Goal: Task Accomplishment & Management: Use online tool/utility

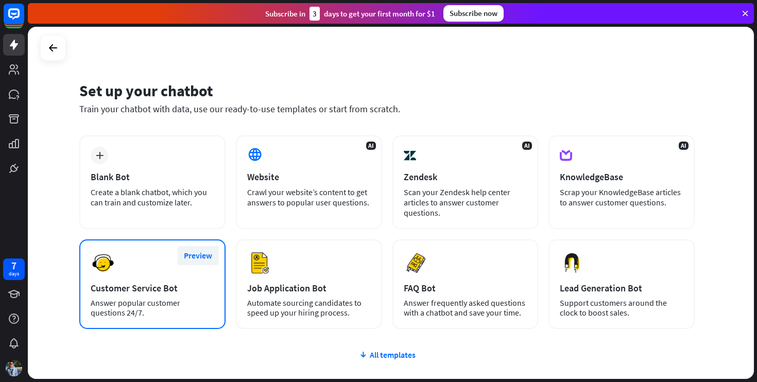
click at [191, 248] on button "Preview" at bounding box center [198, 255] width 41 height 19
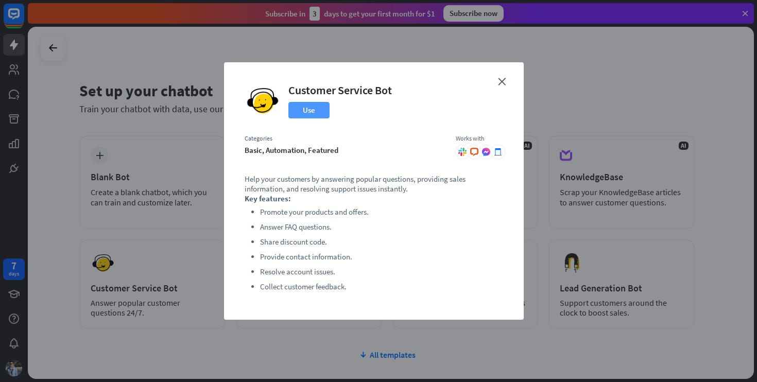
click at [305, 111] on button "Use" at bounding box center [308, 110] width 41 height 16
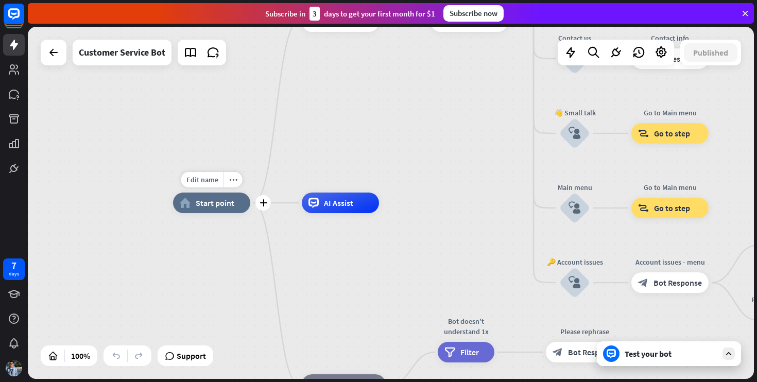
click at [221, 201] on span "Start point" at bounding box center [215, 203] width 39 height 10
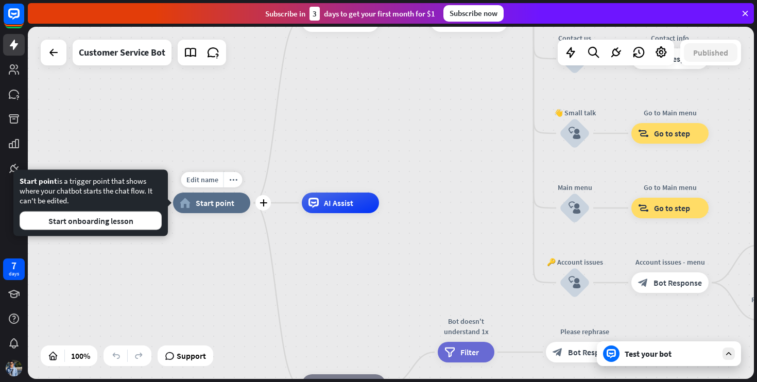
click at [222, 201] on span "Start point" at bounding box center [215, 203] width 39 height 10
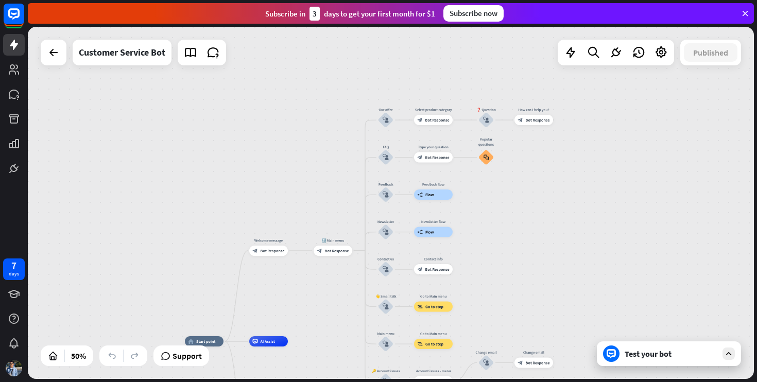
drag, startPoint x: 423, startPoint y: 173, endPoint x: 347, endPoint y: 286, distance: 137.0
click at [347, 286] on div "home_2 Start point Welcome message block_bot_response Bot Response 🔙 Main menu …" at bounding box center [391, 203] width 726 height 352
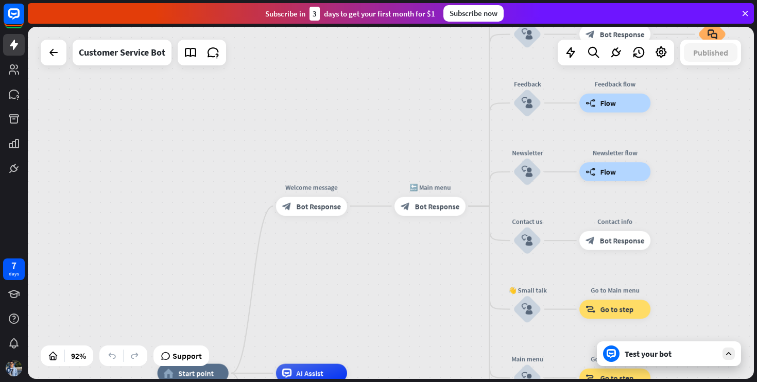
drag, startPoint x: 354, startPoint y: 200, endPoint x: 470, endPoint y: 85, distance: 163.1
click at [470, 85] on div "home_2 Start point Welcome message block_bot_response Bot Response 🔙 Main menu …" at bounding box center [391, 203] width 726 height 352
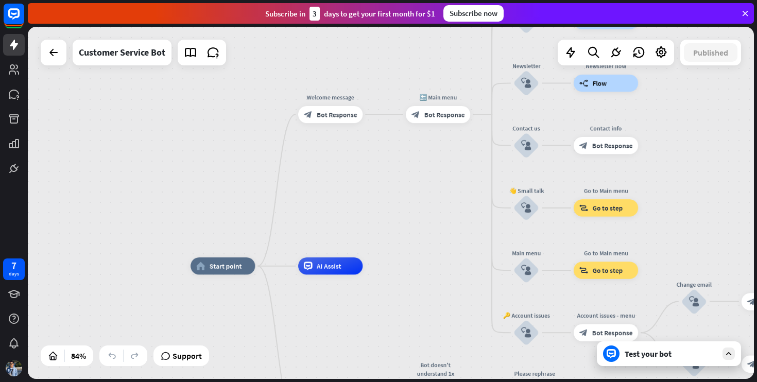
drag, startPoint x: 260, startPoint y: 237, endPoint x: 329, endPoint y: 169, distance: 96.1
click at [329, 169] on div "home_2 Start point Welcome message block_bot_response Bot Response 🔙 Main menu …" at bounding box center [391, 203] width 726 height 352
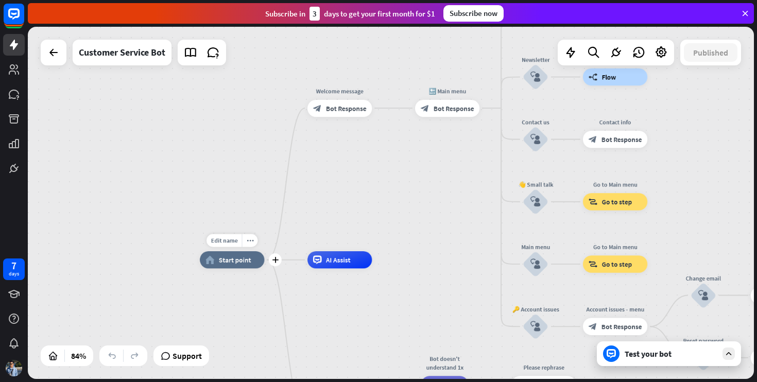
click at [240, 259] on span "Start point" at bounding box center [235, 259] width 32 height 9
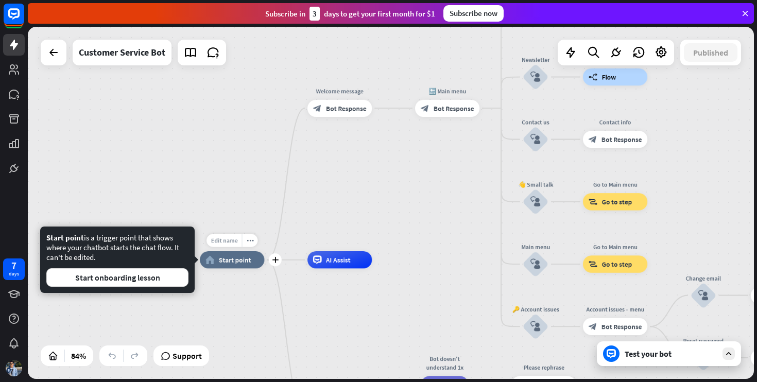
click at [225, 243] on span "Edit name" at bounding box center [224, 241] width 27 height 8
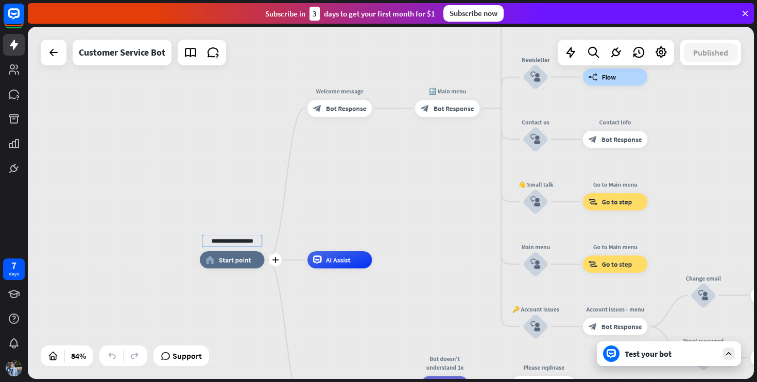
type input "**********"
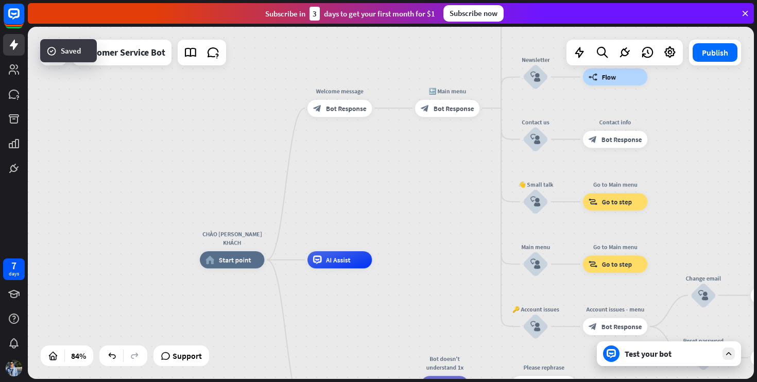
click at [347, 223] on div "Edit name more_horiz CHÀO [PERSON_NAME] KHÁCH home_2 Start point Welcome messag…" at bounding box center [391, 203] width 726 height 352
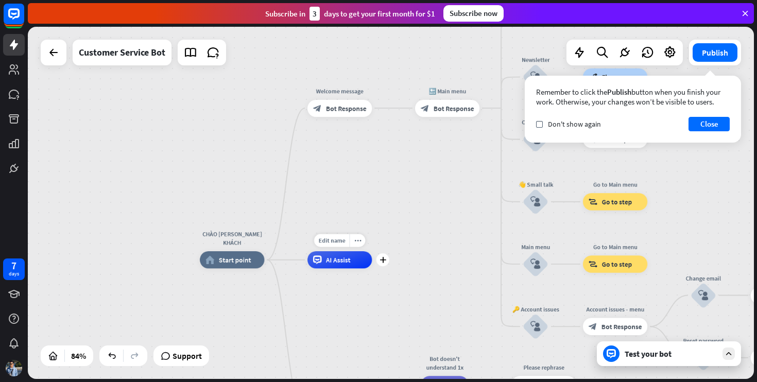
click at [327, 263] on span "AI Assist" at bounding box center [338, 259] width 25 height 9
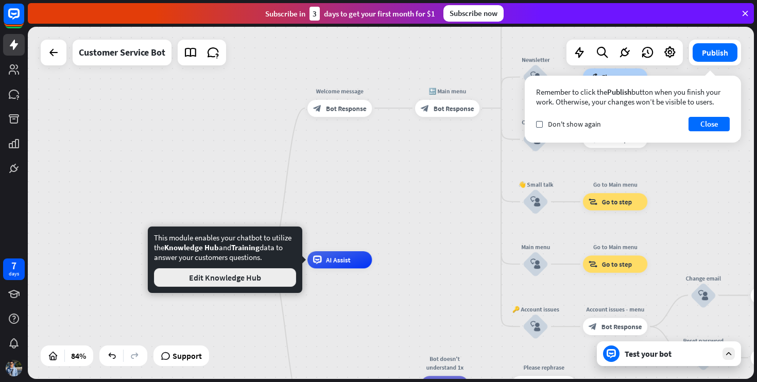
click at [275, 277] on button "Edit Knowledge Hub" at bounding box center [225, 277] width 142 height 19
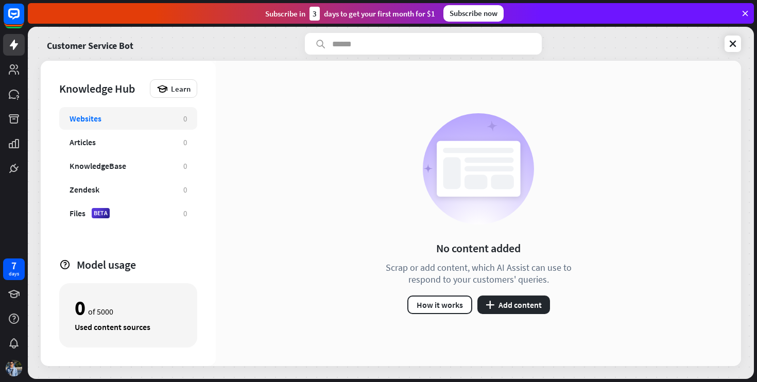
click at [733, 53] on div "Customer Service Bot" at bounding box center [391, 44] width 700 height 22
click at [733, 43] on icon at bounding box center [733, 44] width 10 height 10
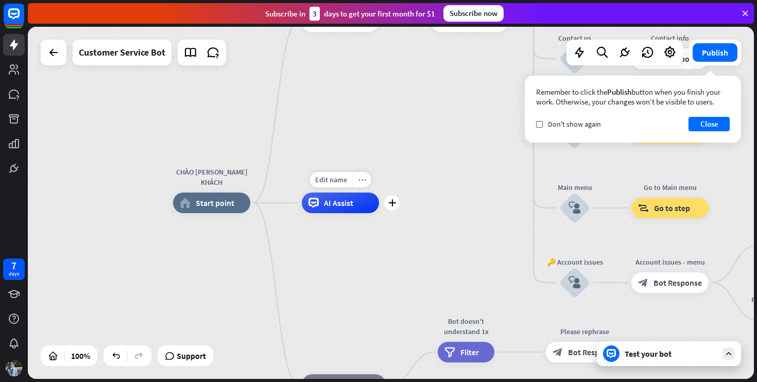
click at [365, 179] on icon "more_horiz" at bounding box center [362, 180] width 8 height 8
click at [394, 207] on div "plus" at bounding box center [391, 202] width 15 height 15
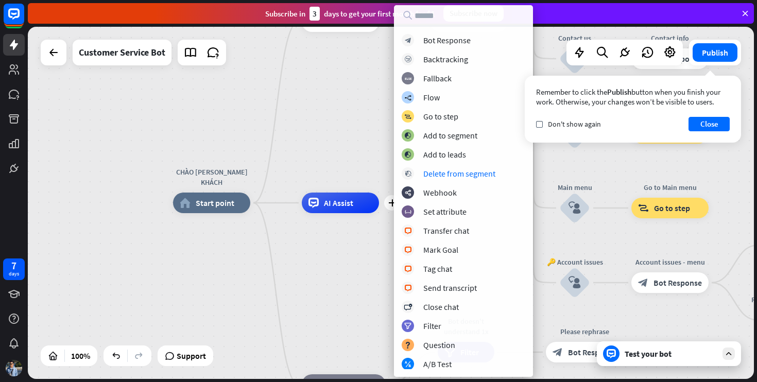
click at [352, 259] on div "CHÀO [PERSON_NAME] KHÁCH home_2 Start point Welcome message block_bot_response …" at bounding box center [536, 379] width 726 height 352
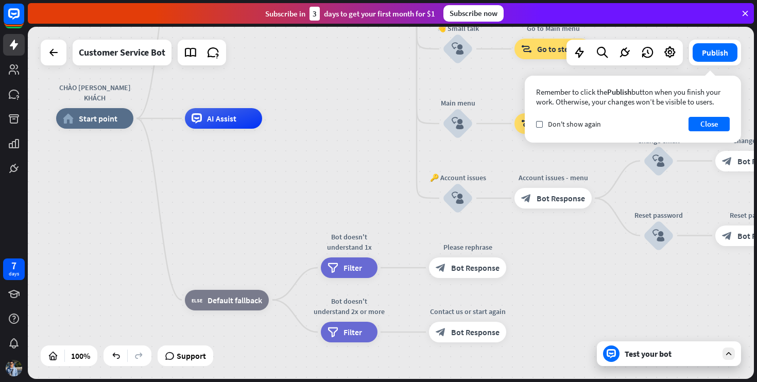
drag, startPoint x: 441, startPoint y: 250, endPoint x: 299, endPoint y: 125, distance: 189.7
click at [300, 129] on div "CHÀO [PERSON_NAME] KHÁCH home_2 Start point Welcome message block_bot_response …" at bounding box center [419, 294] width 726 height 352
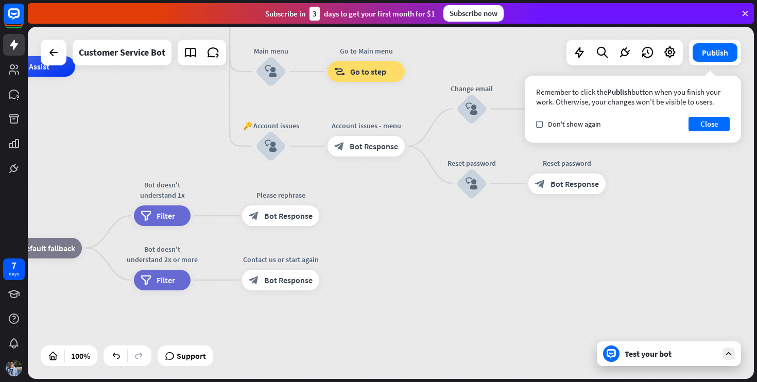
drag, startPoint x: 521, startPoint y: 274, endPoint x: 385, endPoint y: 270, distance: 136.0
click at [372, 268] on div "CHÀO [PERSON_NAME] KHÁCH home_2 Start point Welcome message block_bot_response …" at bounding box center [232, 242] width 726 height 352
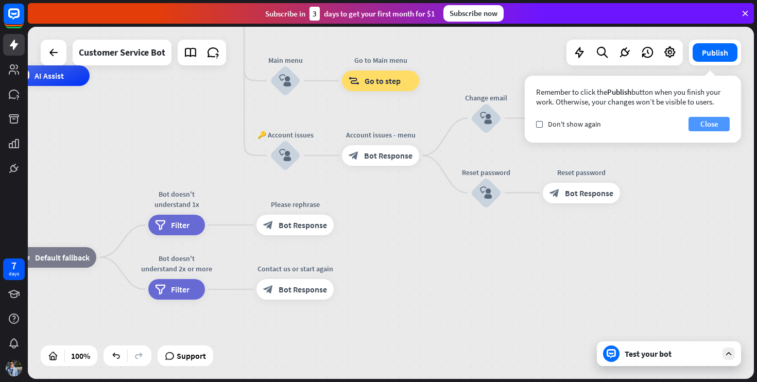
click at [717, 120] on button "Close" at bounding box center [708, 124] width 41 height 14
